Goal: Check status: Check status

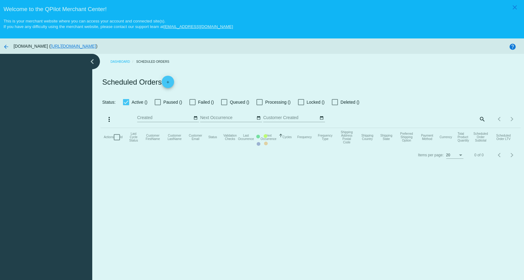
checkbox input "true"
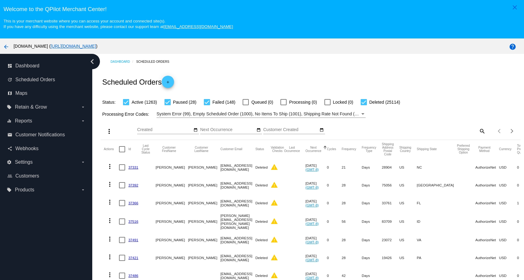
click at [478, 131] on mat-icon "search" at bounding box center [481, 131] width 7 height 10
click at [426, 132] on input "Search" at bounding box center [433, 129] width 104 height 5
paste input "mikeq@goodgrits.com"
type input "mikeq@goodgrits.com"
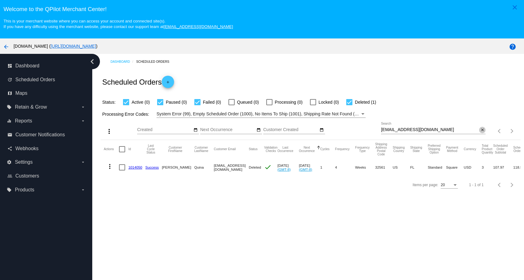
click at [480, 130] on mat-icon "close" at bounding box center [482, 130] width 4 height 5
